Goal: Transaction & Acquisition: Purchase product/service

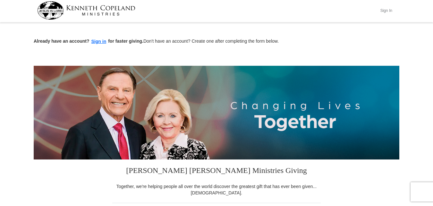
click at [384, 12] on button "Sign In" at bounding box center [385, 10] width 19 height 10
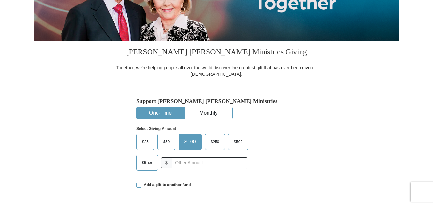
select select "NV"
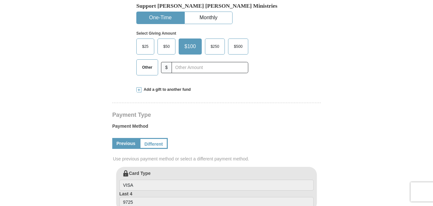
scroll to position [204, 0]
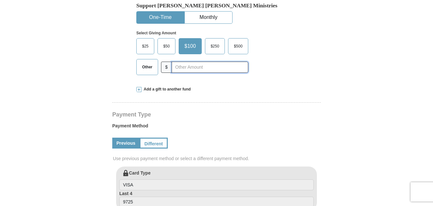
click at [202, 68] on input "text" at bounding box center [209, 67] width 77 height 11
type input "10.00"
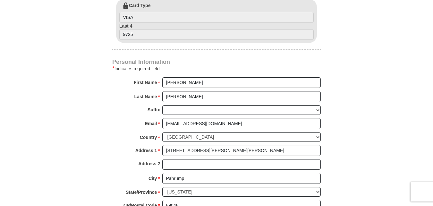
scroll to position [371, 0]
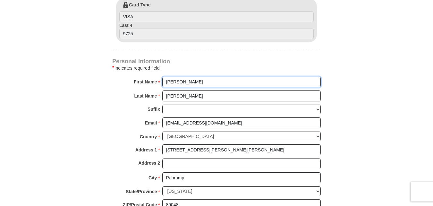
click at [249, 82] on input "[PERSON_NAME]" at bounding box center [241, 82] width 158 height 11
type input "[PERSON_NAME] and [PERSON_NAME]"
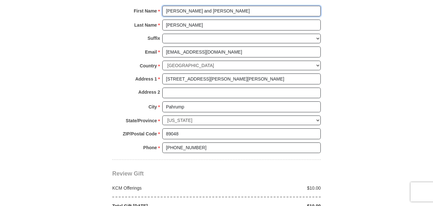
scroll to position [443, 0]
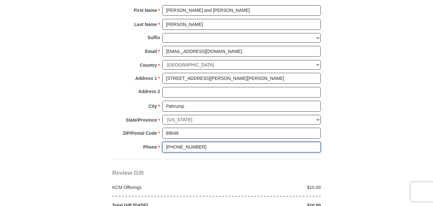
click at [221, 150] on input "[PHONE_NUMBER]" at bounding box center [241, 147] width 158 height 11
type input "[PHONE_NUMBER]"
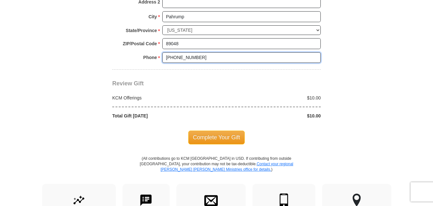
scroll to position [533, 0]
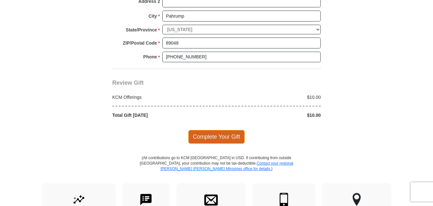
click at [217, 136] on span "Complete Your Gift" at bounding box center [216, 136] width 57 height 13
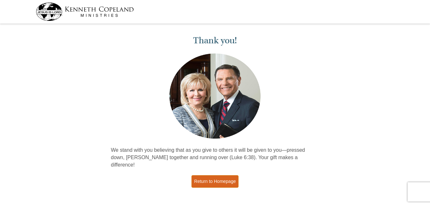
click at [212, 179] on link "Return to Homepage" at bounding box center [215, 181] width 47 height 12
